Goal: Task Accomplishment & Management: Manage account settings

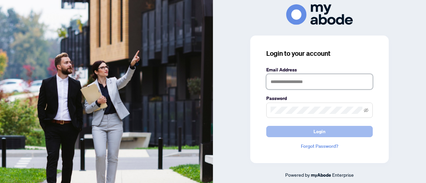
type input "**********"
click at [292, 131] on button "Login" at bounding box center [319, 131] width 107 height 11
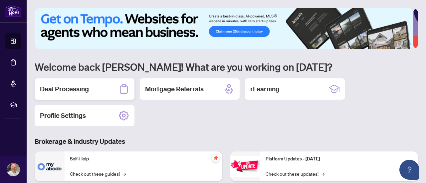
click at [97, 83] on div "Deal Processing" at bounding box center [85, 89] width 100 height 21
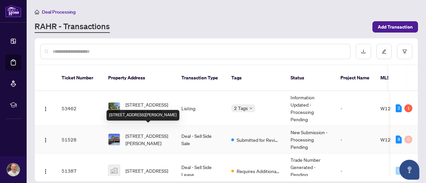
click at [135, 132] on span "[STREET_ADDRESS][PERSON_NAME]" at bounding box center [148, 139] width 45 height 15
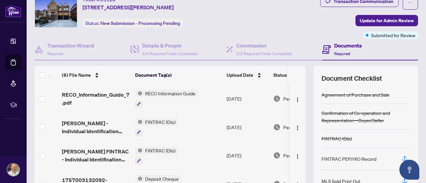
scroll to position [26, 0]
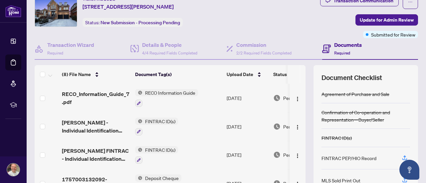
click at [337, 49] on div "Documents Required" at bounding box center [348, 49] width 28 height 16
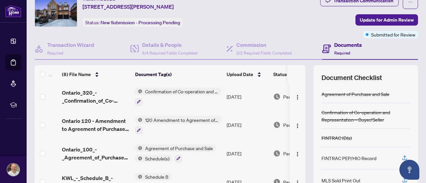
scroll to position [95, 0]
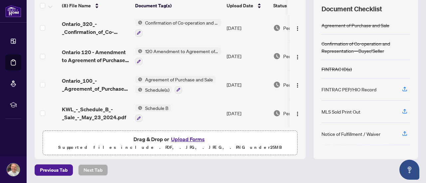
click at [180, 141] on button "Upload Forms" at bounding box center [188, 139] width 38 height 9
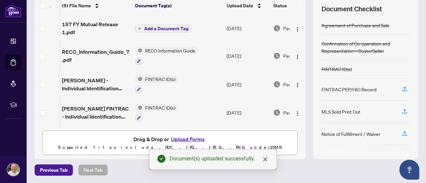
scroll to position [0, 45]
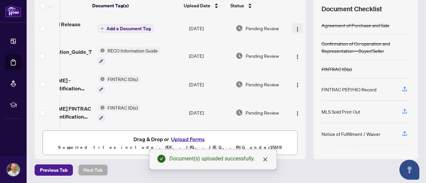
click at [295, 27] on img "button" at bounding box center [297, 29] width 5 height 5
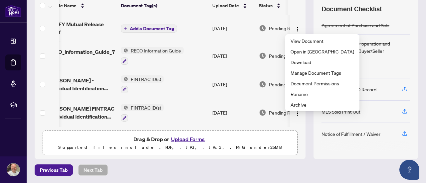
scroll to position [0, 6]
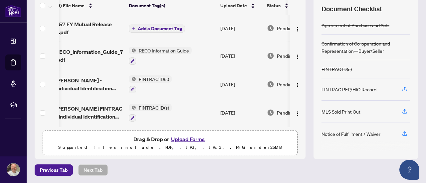
click at [164, 34] on td "Add a Document Tag" at bounding box center [172, 28] width 92 height 27
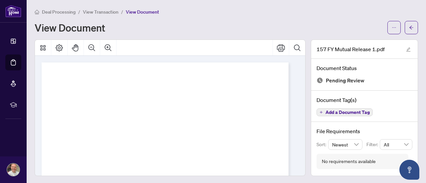
click at [326, 113] on span "Add a Document Tag" at bounding box center [348, 112] width 44 height 5
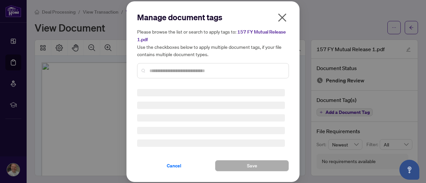
click at [255, 67] on input "text" at bounding box center [216, 70] width 134 height 7
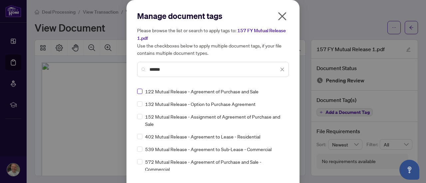
type input "******"
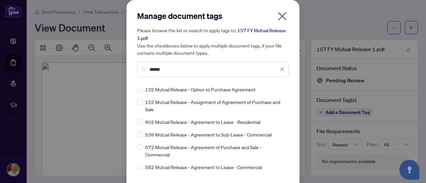
scroll to position [22, 0]
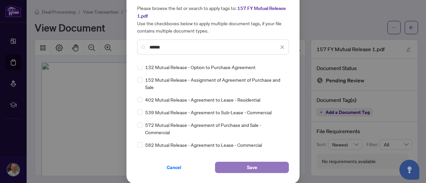
click at [247, 165] on span "Save" at bounding box center [252, 167] width 10 height 11
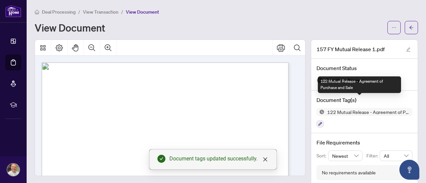
scroll to position [10, 0]
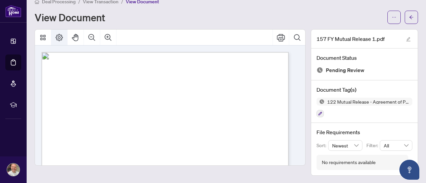
click at [59, 36] on icon "Page Layout" at bounding box center [59, 38] width 8 height 8
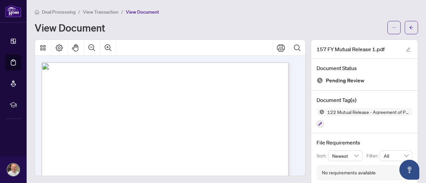
click at [103, 12] on span "View Transaction" at bounding box center [101, 12] width 36 height 6
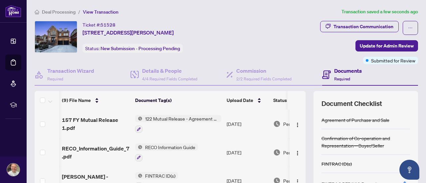
scroll to position [0, 45]
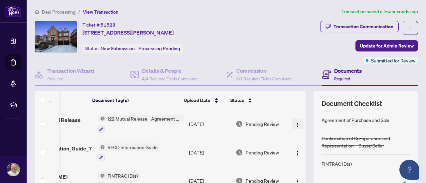
click at [295, 123] on img "button" at bounding box center [297, 125] width 5 height 5
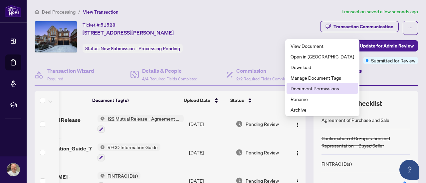
click at [320, 87] on span "Document Permissions" at bounding box center [323, 88] width 64 height 7
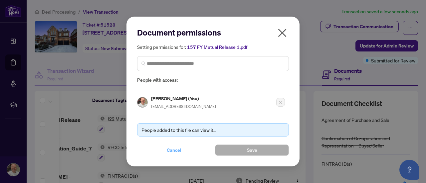
click at [173, 147] on span "Cancel" at bounding box center [174, 150] width 15 height 11
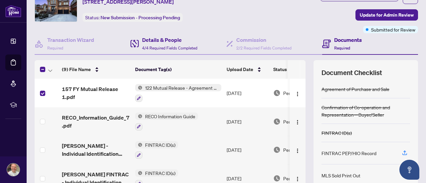
scroll to position [32, 0]
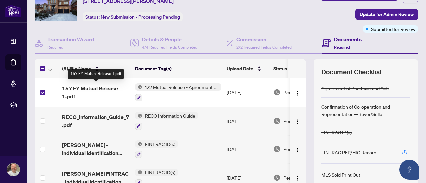
drag, startPoint x: 98, startPoint y: 92, endPoint x: 90, endPoint y: 92, distance: 7.7
click at [90, 92] on span "157 FY Mutual Release 1.pdf" at bounding box center [96, 93] width 68 height 16
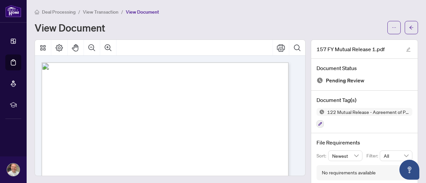
click at [104, 10] on span "View Transaction" at bounding box center [101, 12] width 36 height 6
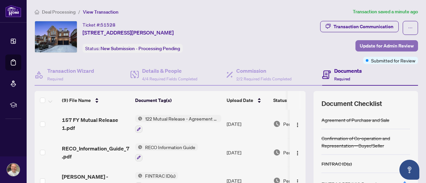
click at [370, 45] on span "Update for Admin Review" at bounding box center [387, 46] width 54 height 11
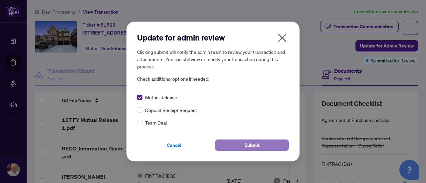
click at [248, 143] on span "Submit" at bounding box center [252, 145] width 15 height 11
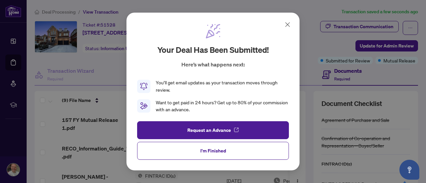
click at [285, 24] on icon at bounding box center [288, 25] width 8 height 8
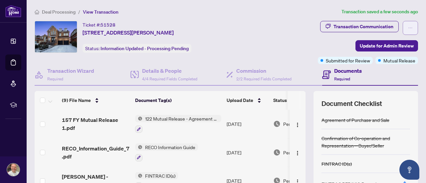
click at [403, 26] on button "button" at bounding box center [410, 28] width 15 height 14
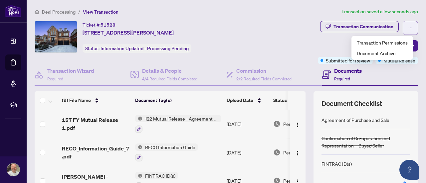
click at [403, 26] on button "button" at bounding box center [410, 28] width 15 height 14
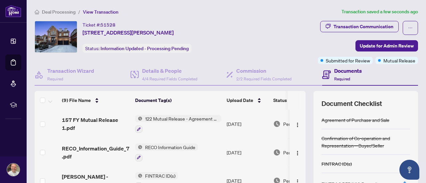
scroll to position [0, 45]
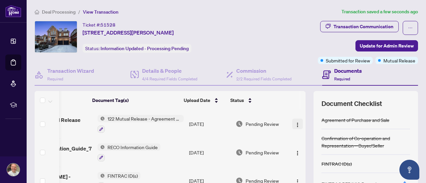
click at [295, 123] on img "button" at bounding box center [297, 125] width 5 height 5
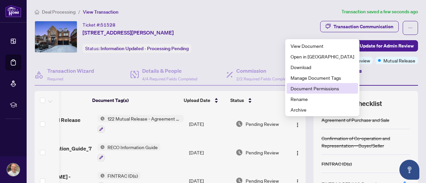
click at [320, 88] on span "Document Permissions" at bounding box center [323, 88] width 64 height 7
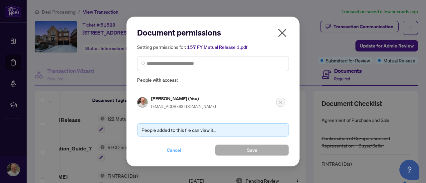
click at [178, 151] on span "Cancel" at bounding box center [174, 150] width 15 height 11
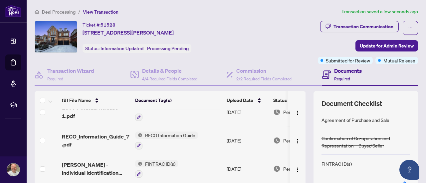
scroll to position [0, 0]
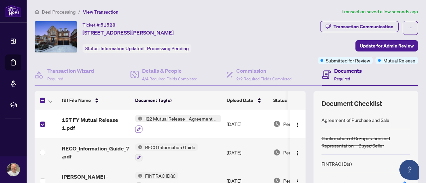
click at [139, 128] on icon "button" at bounding box center [139, 130] width 4 height 4
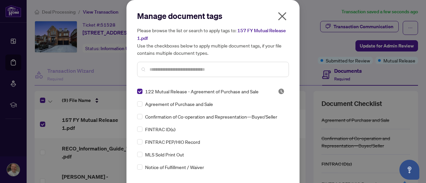
click at [208, 68] on input "text" at bounding box center [216, 69] width 134 height 7
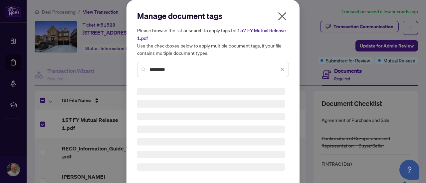
scroll to position [63, 0]
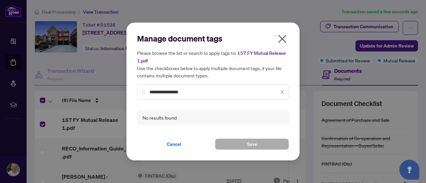
click at [209, 92] on input "**********" at bounding box center [213, 92] width 129 height 7
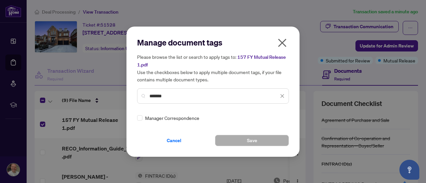
type input "*******"
click at [282, 44] on icon "close" at bounding box center [282, 43] width 8 height 8
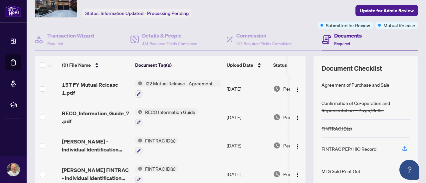
scroll to position [31, 0]
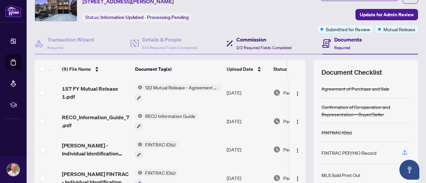
click at [268, 39] on h4 "Commission" at bounding box center [263, 40] width 55 height 8
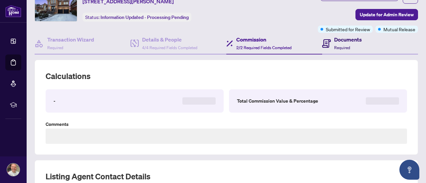
click at [339, 45] on span "Required" at bounding box center [342, 47] width 16 height 5
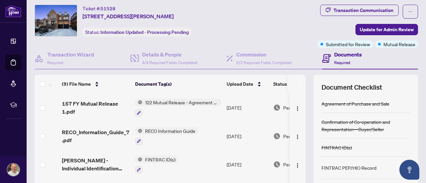
scroll to position [16, 0]
click at [295, 107] on img "button" at bounding box center [297, 109] width 5 height 5
click at [268, 21] on div "Transaction Communication Update for Admin Review Submitted for Review Mutual R…" at bounding box center [337, 26] width 162 height 43
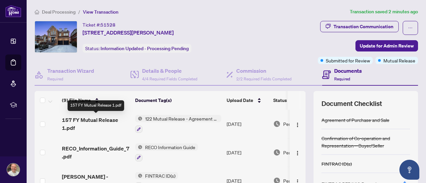
click at [87, 118] on span "157 FY Mutual Release 1.pdf" at bounding box center [96, 124] width 68 height 16
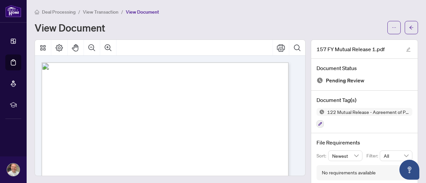
scroll to position [10, 0]
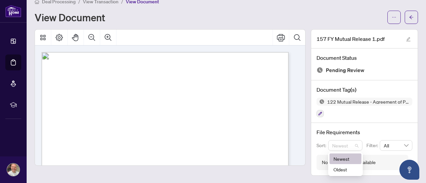
click at [344, 148] on span "Newest" at bounding box center [345, 146] width 27 height 10
click at [339, 166] on div "No requirements available" at bounding box center [363, 162] width 92 height 15
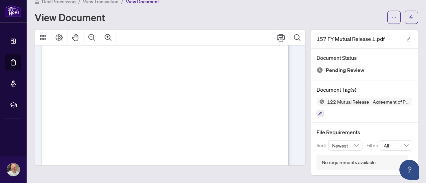
scroll to position [0, 0]
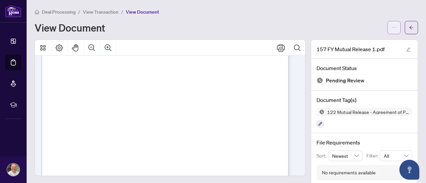
click at [392, 22] on span "button" at bounding box center [394, 27] width 5 height 11
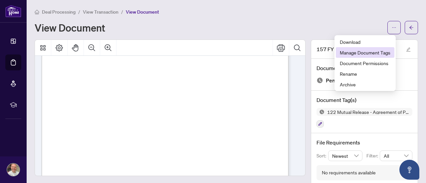
click at [362, 50] on span "Manage Document Tags" at bounding box center [365, 52] width 51 height 7
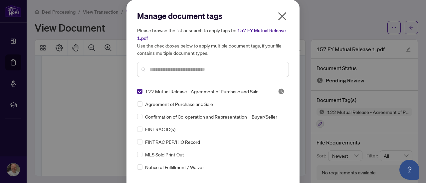
click at [228, 68] on input "text" at bounding box center [216, 69] width 134 height 7
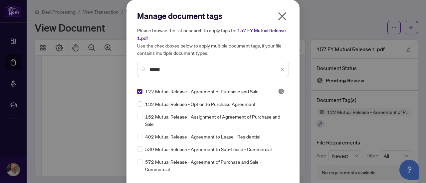
type input "******"
click at [283, 15] on icon "close" at bounding box center [282, 16] width 11 height 11
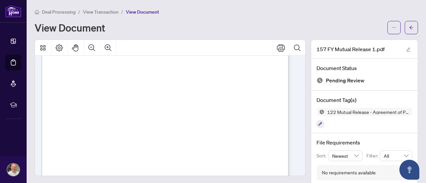
scroll to position [63, 0]
click at [392, 30] on span "button" at bounding box center [394, 27] width 5 height 11
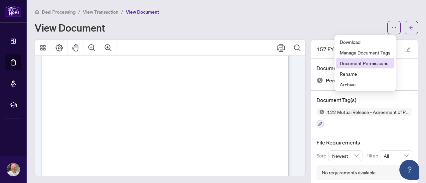
click at [364, 66] on span "Document Permissions" at bounding box center [365, 63] width 51 height 7
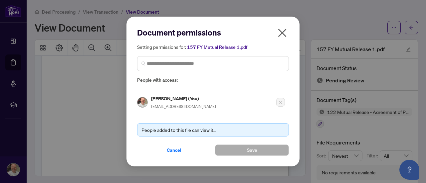
click at [278, 32] on icon "close" at bounding box center [282, 33] width 11 height 11
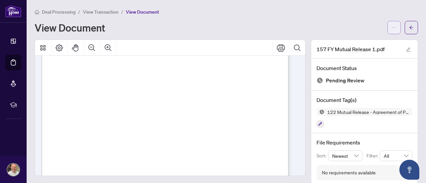
click at [388, 27] on button "button" at bounding box center [394, 27] width 13 height 13
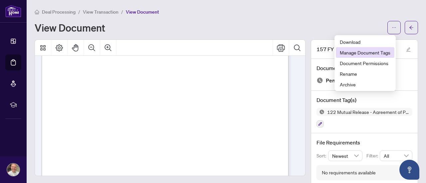
click at [371, 50] on span "Manage Document Tags" at bounding box center [365, 52] width 51 height 7
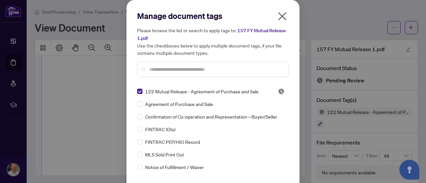
click at [244, 66] on input "text" at bounding box center [216, 69] width 134 height 7
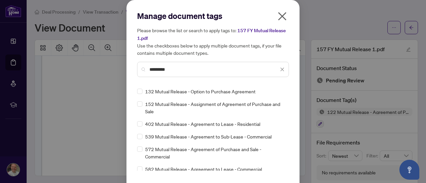
scroll to position [0, 0]
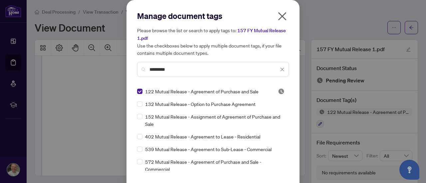
type input "*********"
click at [283, 11] on icon "close" at bounding box center [282, 16] width 11 height 11
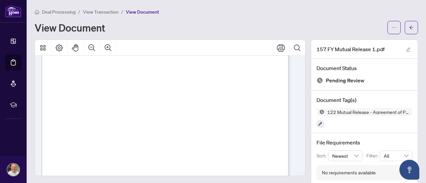
click at [105, 11] on span "View Transaction" at bounding box center [101, 12] width 36 height 6
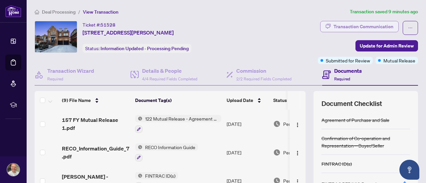
click at [355, 23] on div "Transaction Communication" at bounding box center [364, 26] width 60 height 11
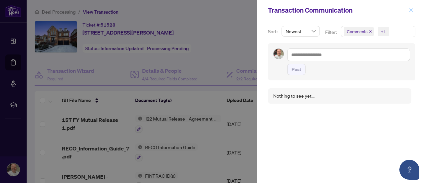
click at [411, 11] on icon "close" at bounding box center [411, 10] width 5 height 5
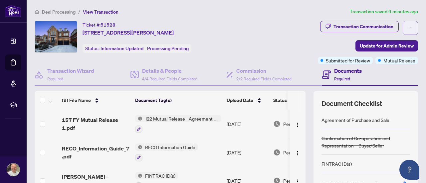
click at [403, 26] on button "button" at bounding box center [410, 28] width 15 height 14
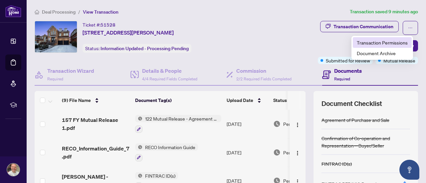
click at [390, 39] on span "Transaction Permissions" at bounding box center [382, 42] width 51 height 7
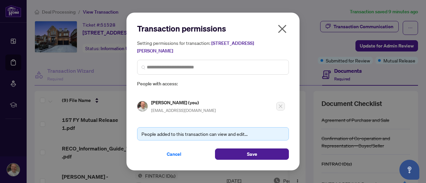
click at [278, 28] on icon "close" at bounding box center [282, 29] width 11 height 11
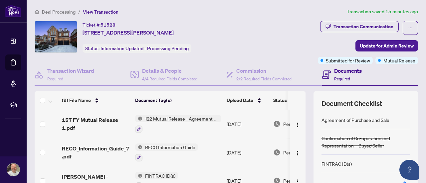
click at [69, 10] on span "Deal Processing" at bounding box center [59, 12] width 34 height 6
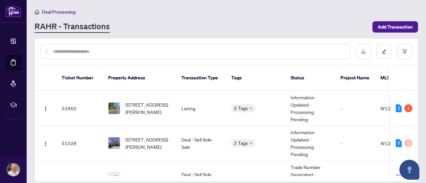
click at [311, 21] on div "RAHR - Transactions" at bounding box center [202, 27] width 334 height 12
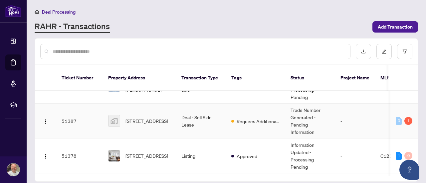
scroll to position [61, 0]
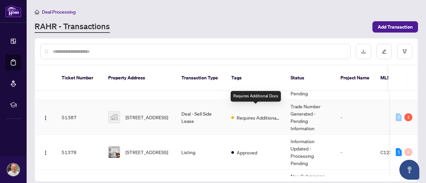
click at [250, 114] on span "Requires Additional Docs" at bounding box center [258, 117] width 43 height 7
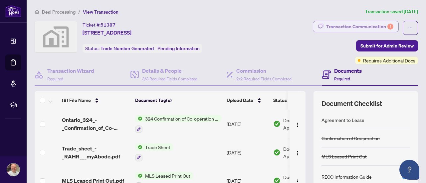
click at [341, 25] on div "Transaction Communication 1" at bounding box center [359, 26] width 67 height 11
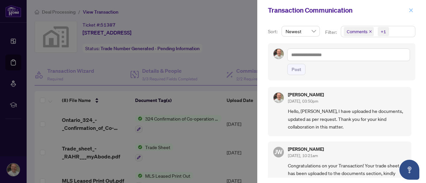
click at [409, 9] on icon "close" at bounding box center [411, 10] width 5 height 5
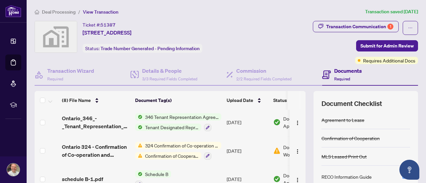
scroll to position [0, 1]
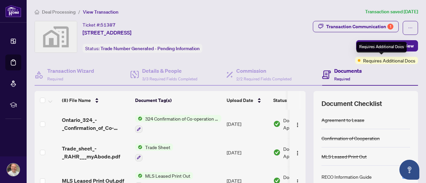
click at [379, 60] on span "Requires Additional Docs" at bounding box center [389, 60] width 52 height 7
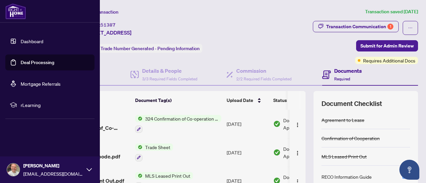
click at [21, 38] on link "Dashboard" at bounding box center [32, 41] width 23 height 6
